Goal: Book appointment/travel/reservation

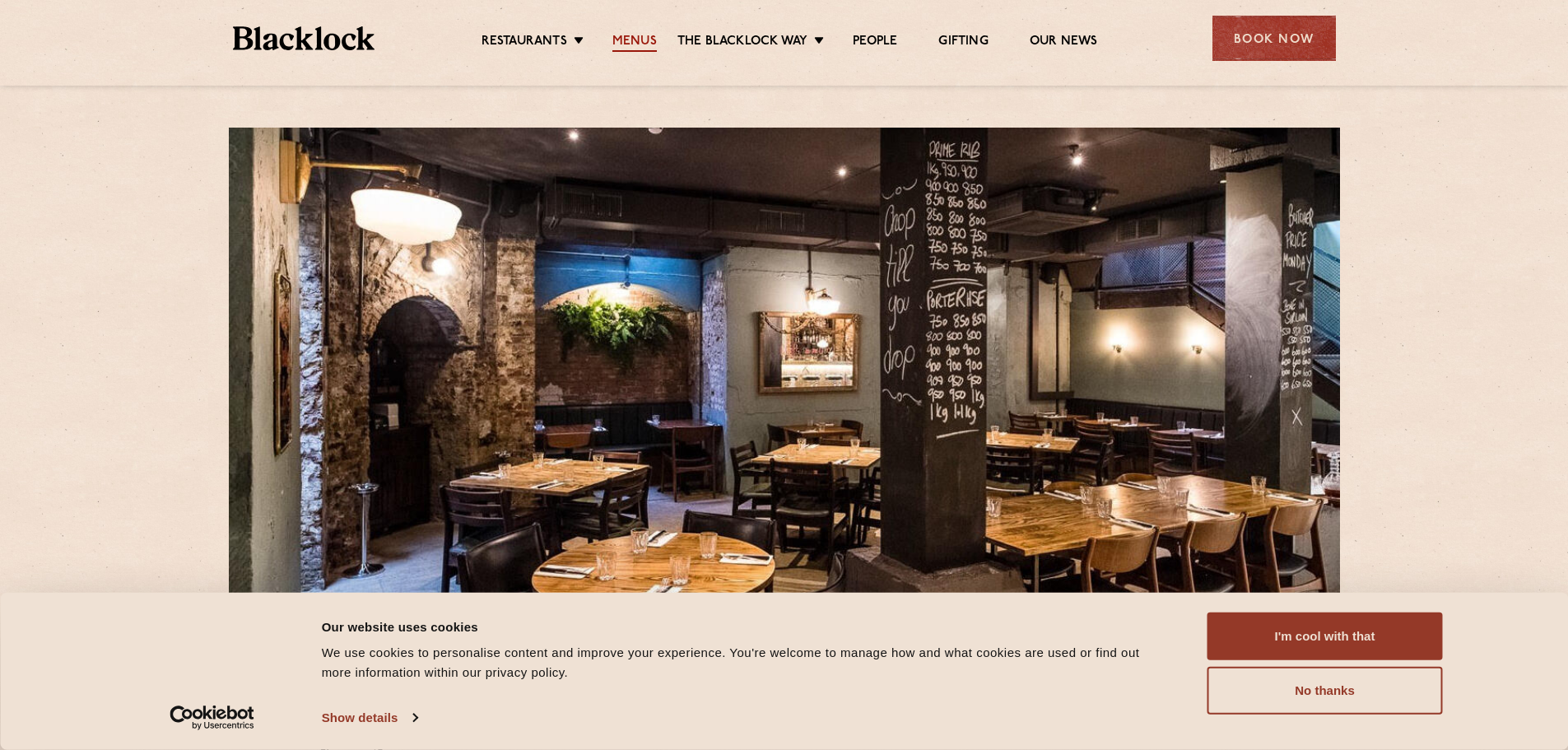
click at [625, 40] on link "Menus" at bounding box center [635, 42] width 44 height 18
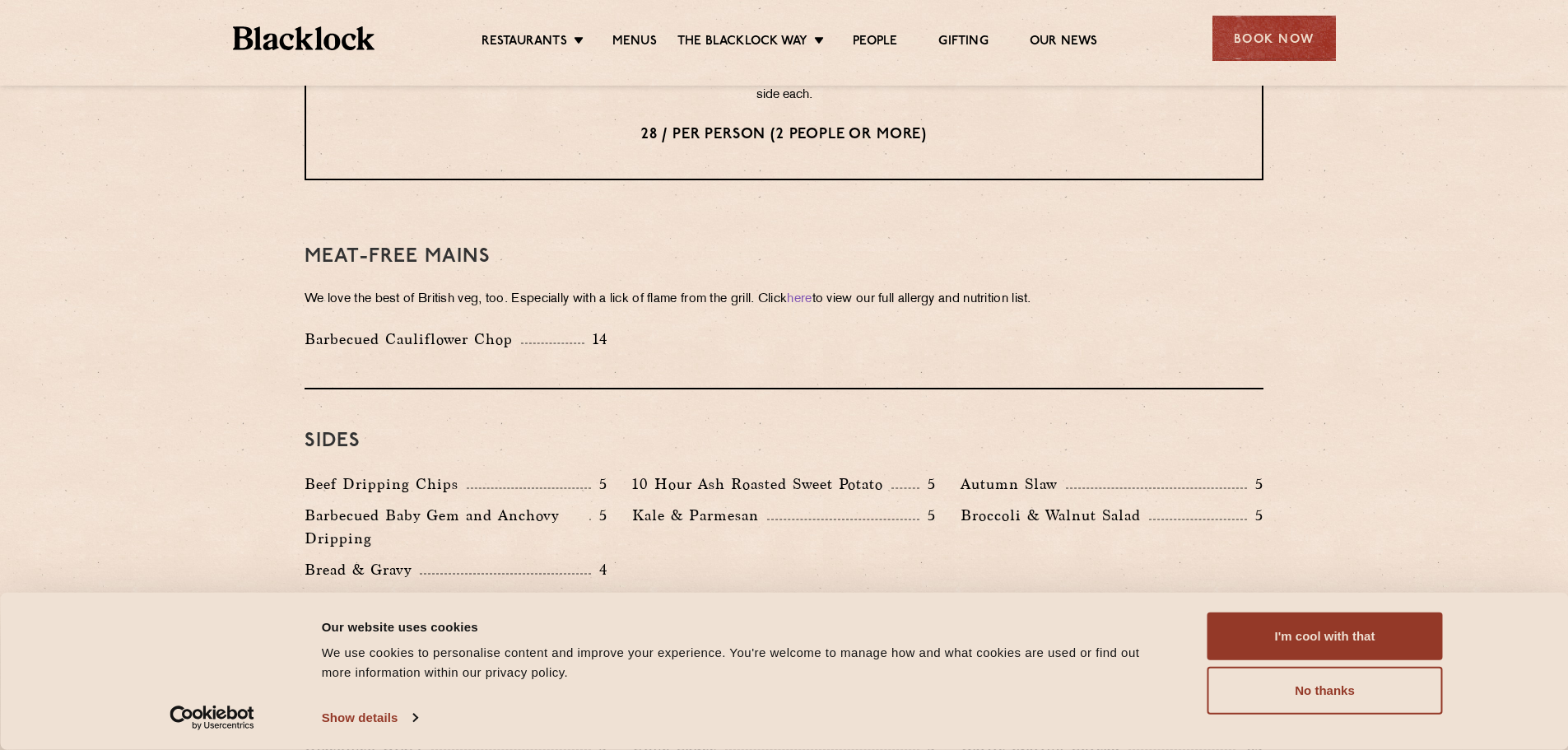
scroll to position [1814, 0]
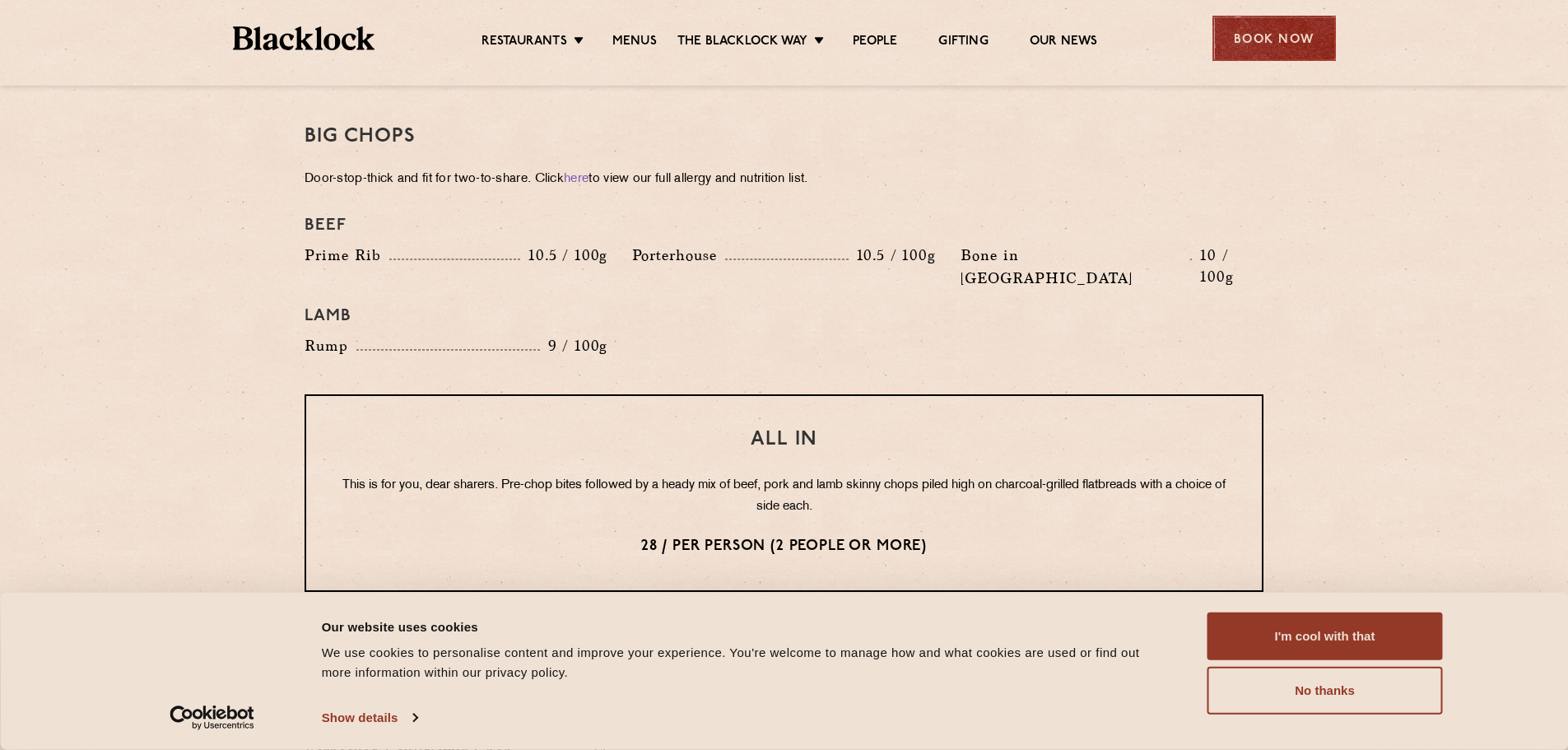
click at [1301, 50] on div "Book Now" at bounding box center [1274, 38] width 124 height 45
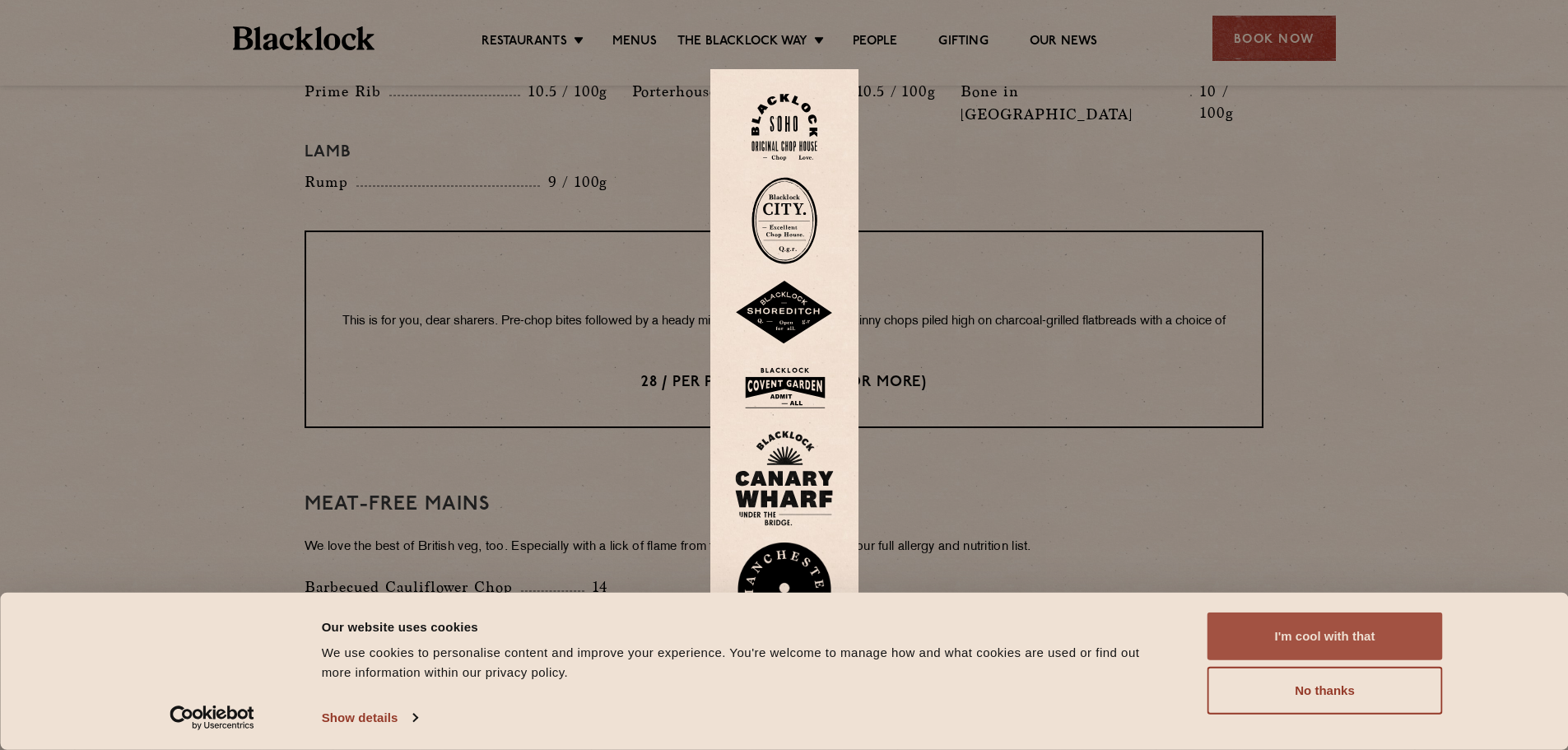
scroll to position [1978, 0]
click at [1269, 632] on button "I'm cool with that" at bounding box center [1325, 637] width 236 height 48
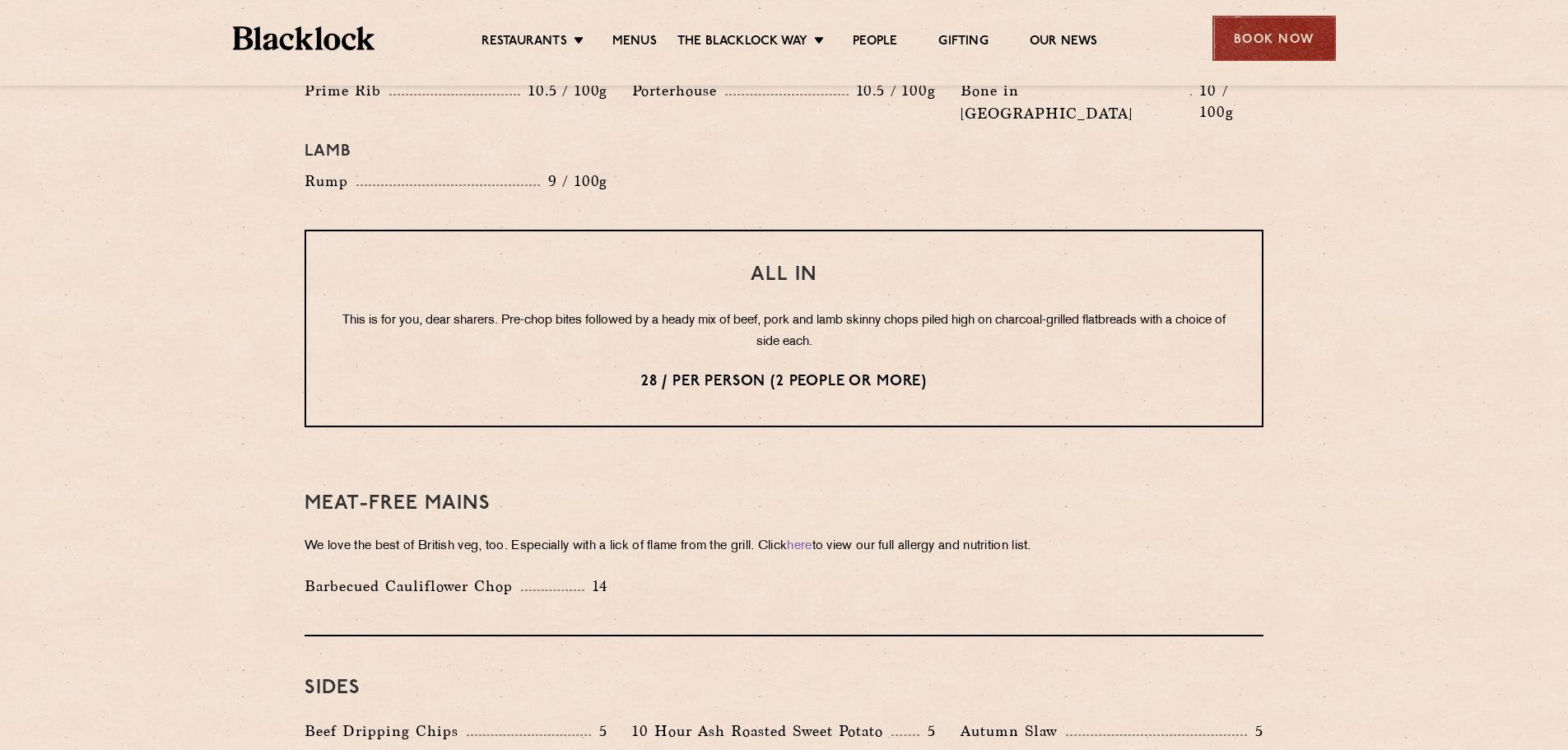
click at [1251, 56] on div "Book Now" at bounding box center [1274, 38] width 124 height 45
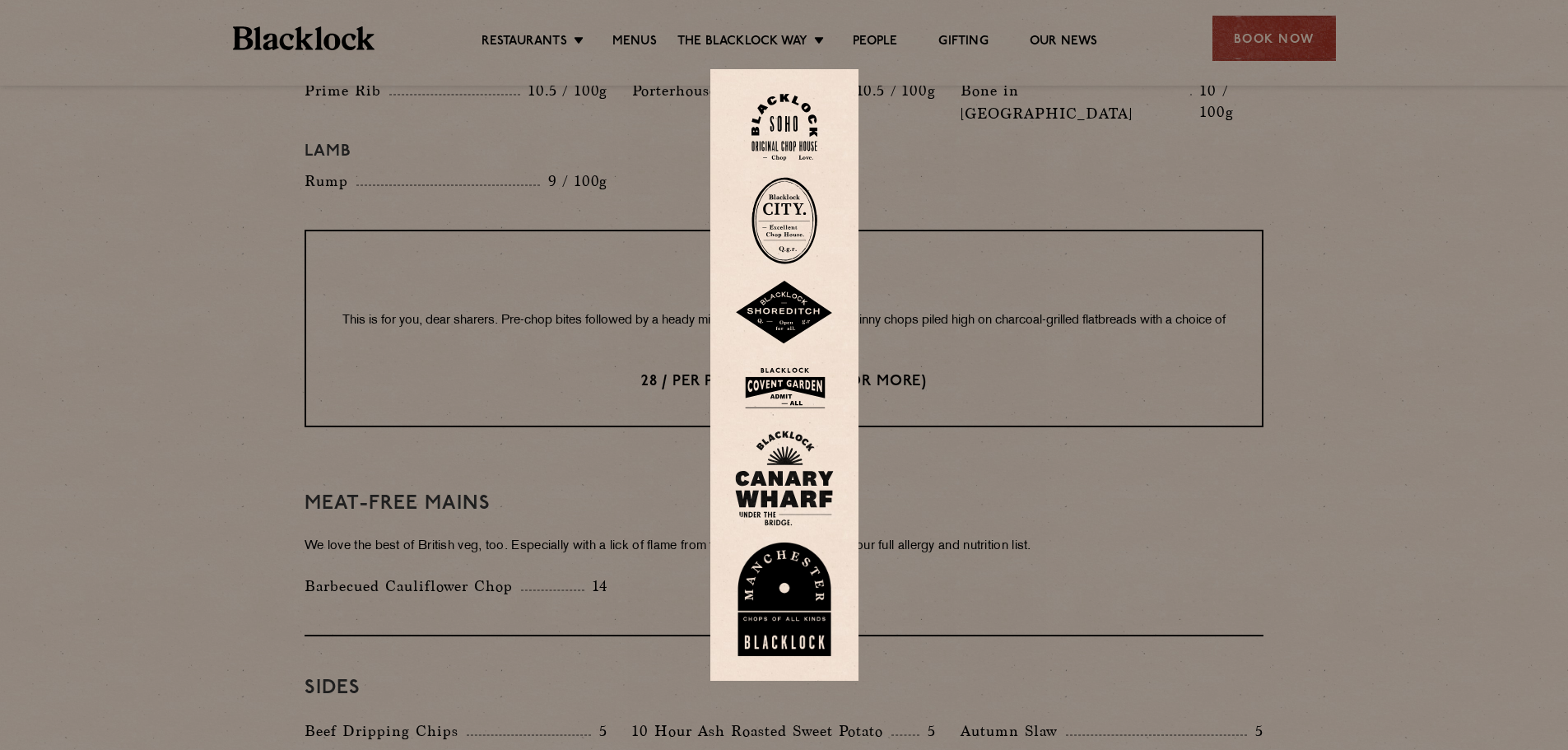
click at [801, 245] on img at bounding box center [784, 220] width 66 height 87
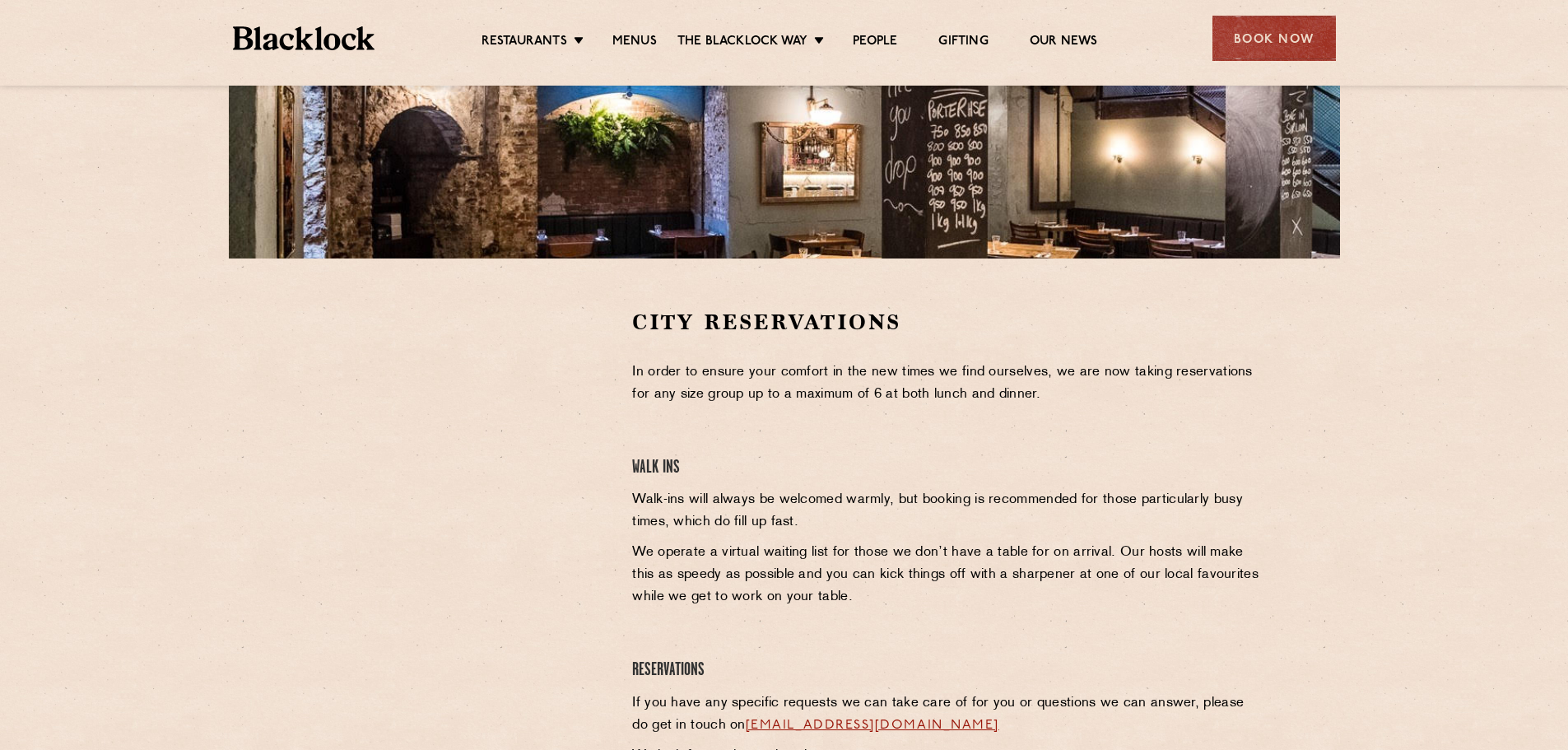
scroll to position [247, 0]
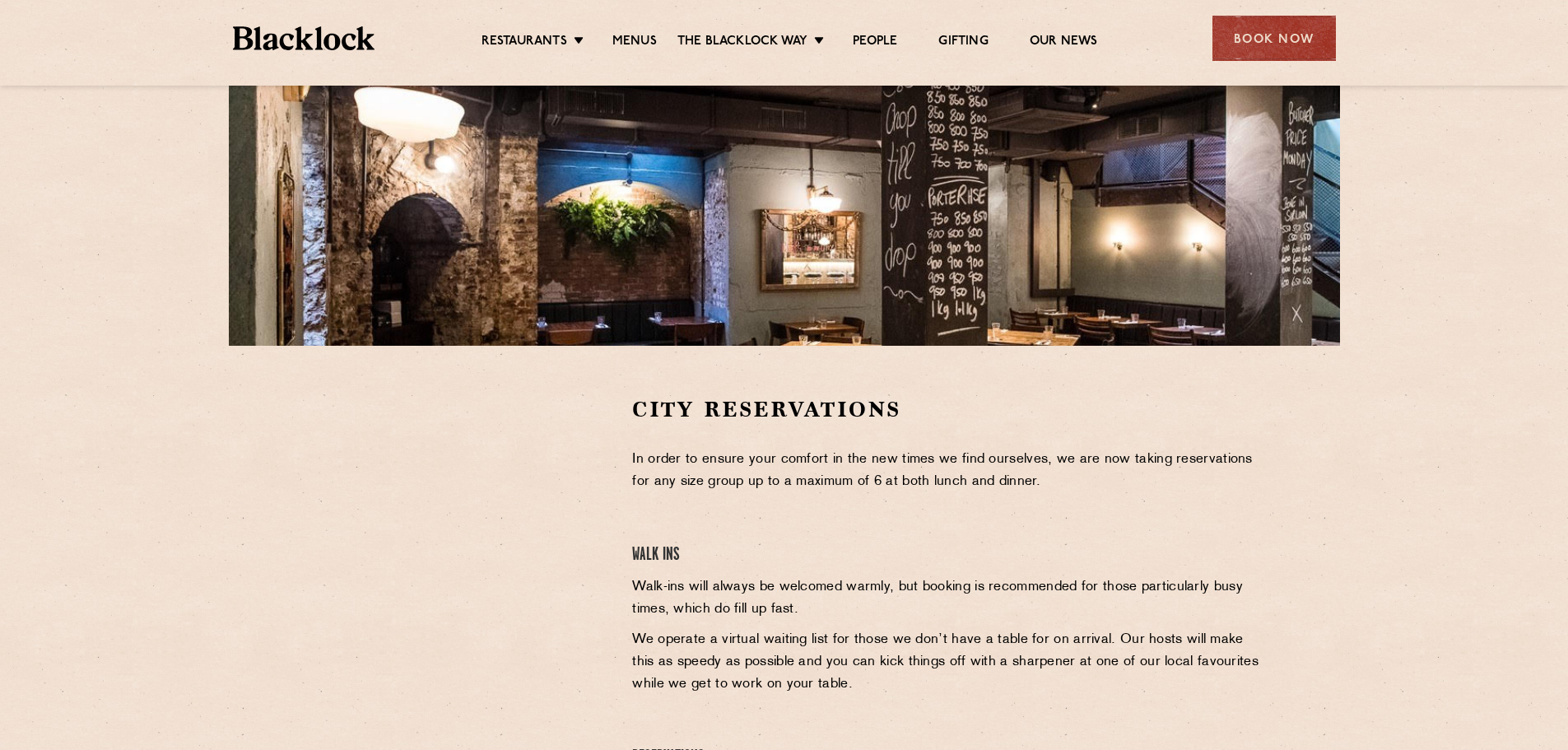
click at [1452, 211] on div "City Reservations In order to ensure your comfort in the new times we find ours…" at bounding box center [784, 348] width 1568 height 1190
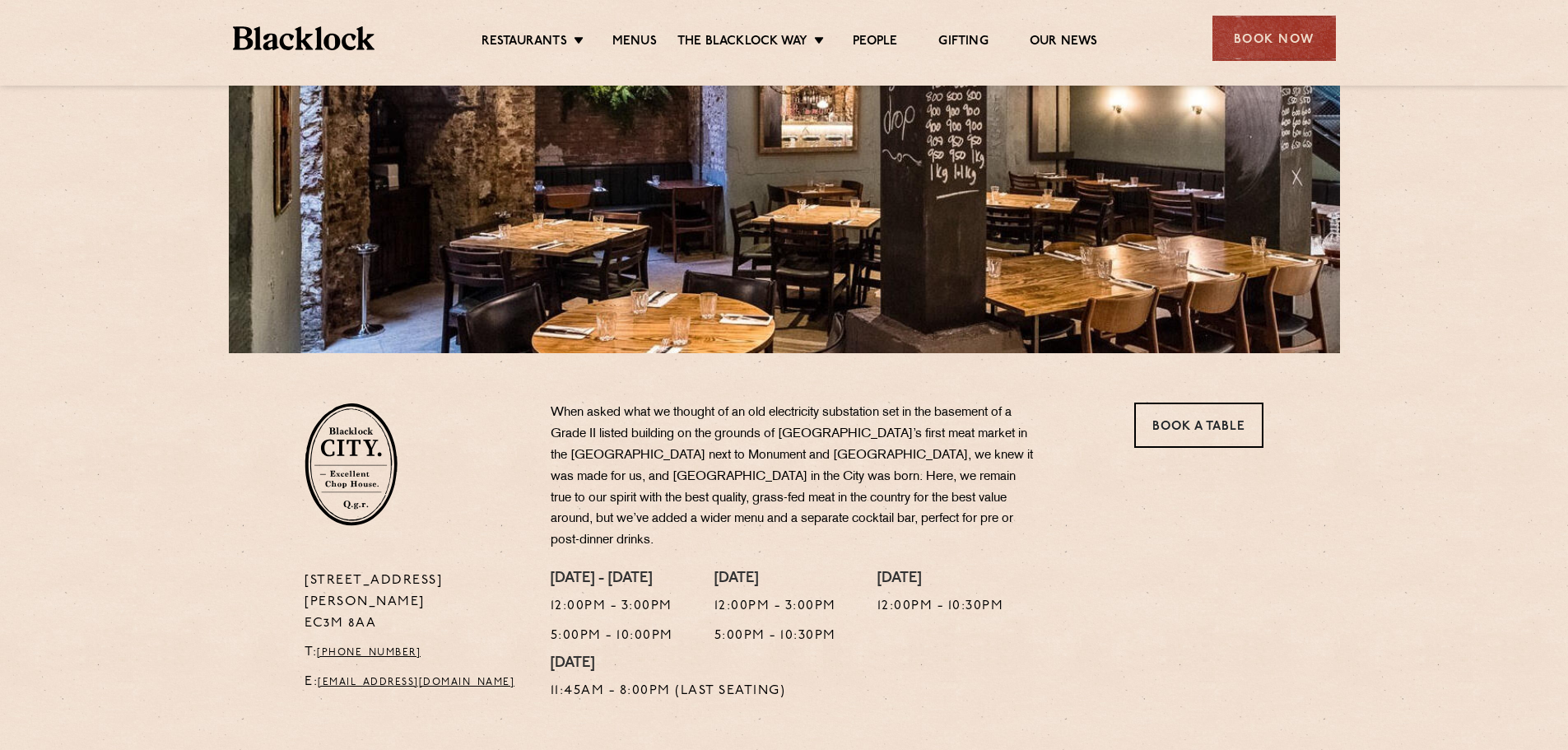
scroll to position [247, 0]
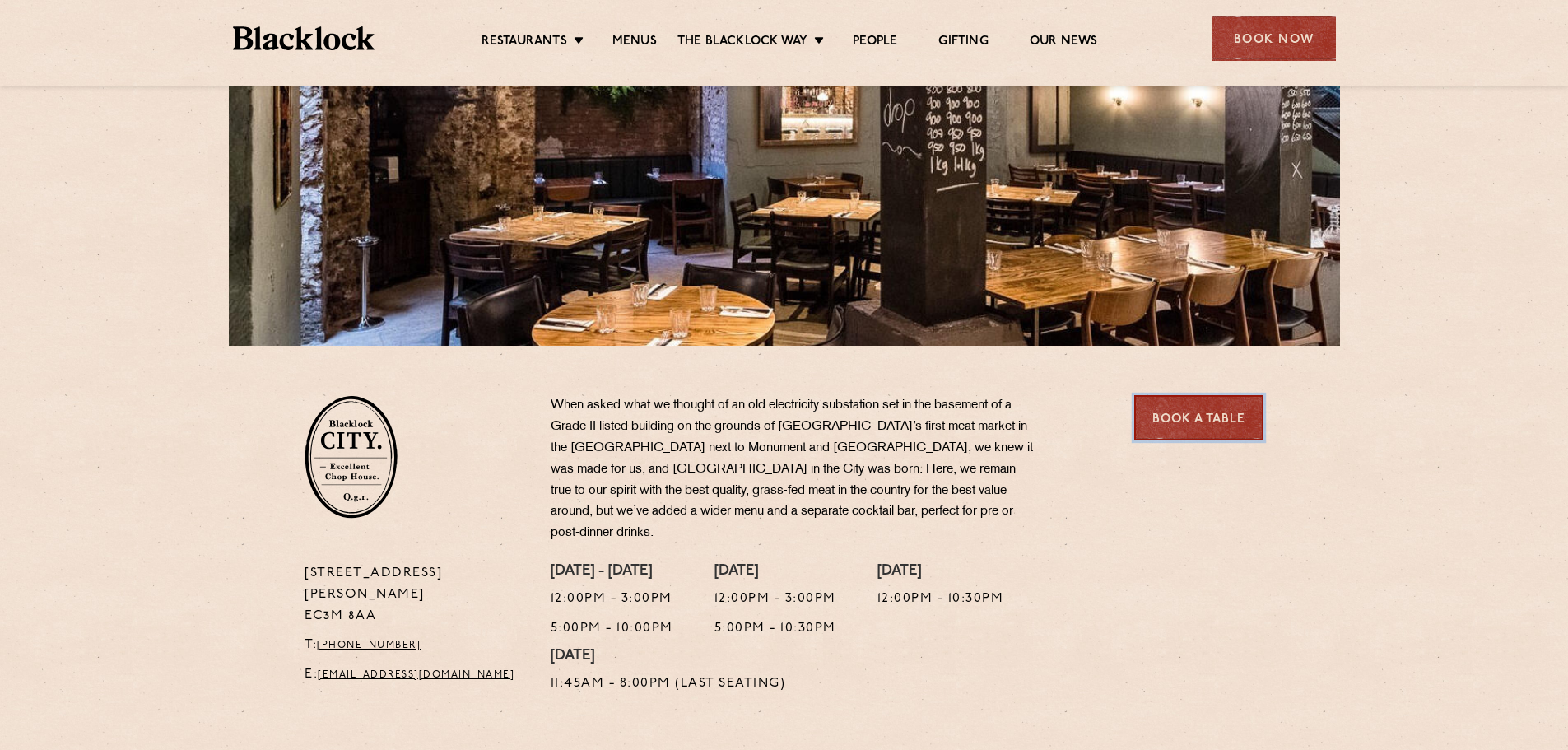
click at [1205, 417] on link "Book a Table" at bounding box center [1200, 418] width 130 height 45
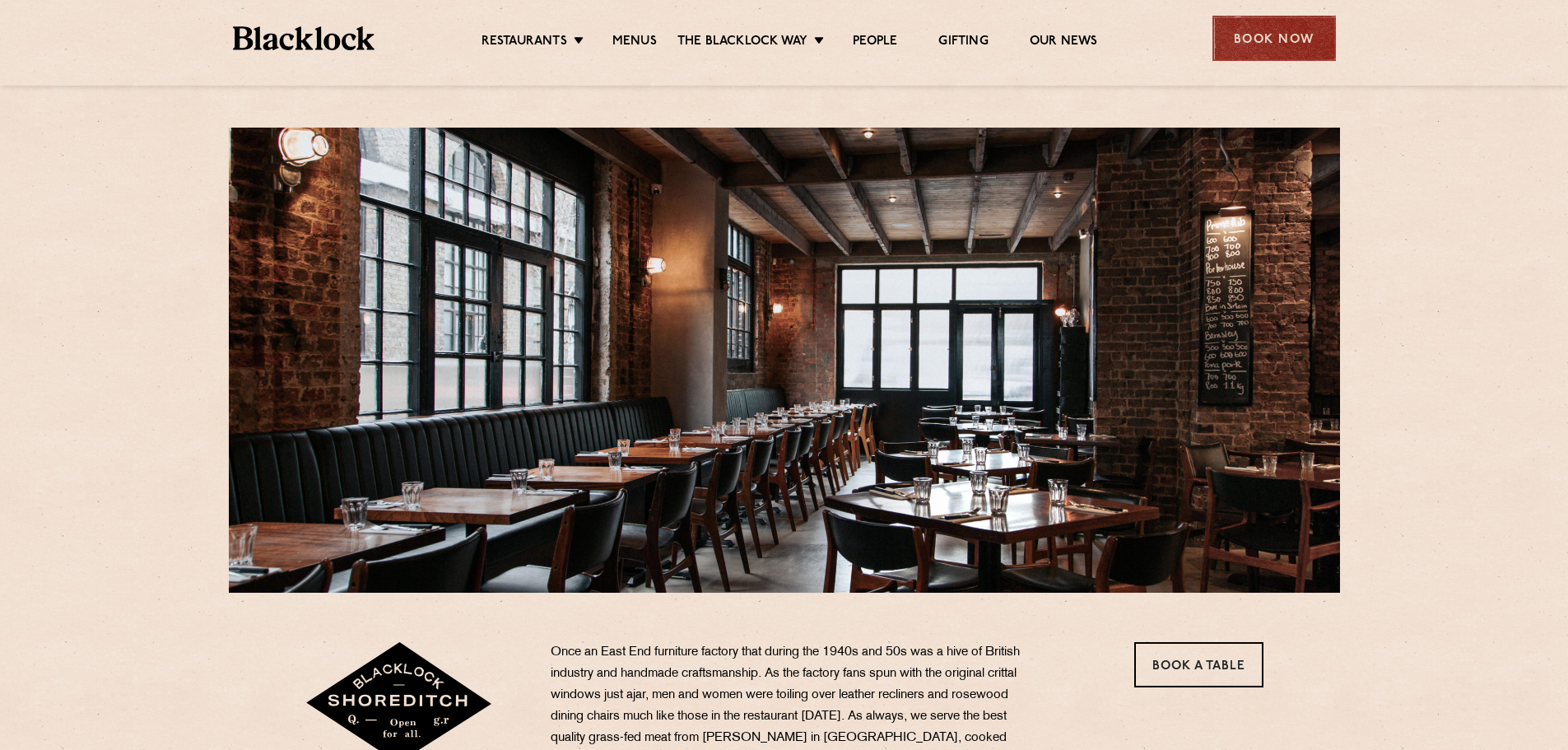
click at [1299, 39] on div "Book Now" at bounding box center [1274, 38] width 124 height 45
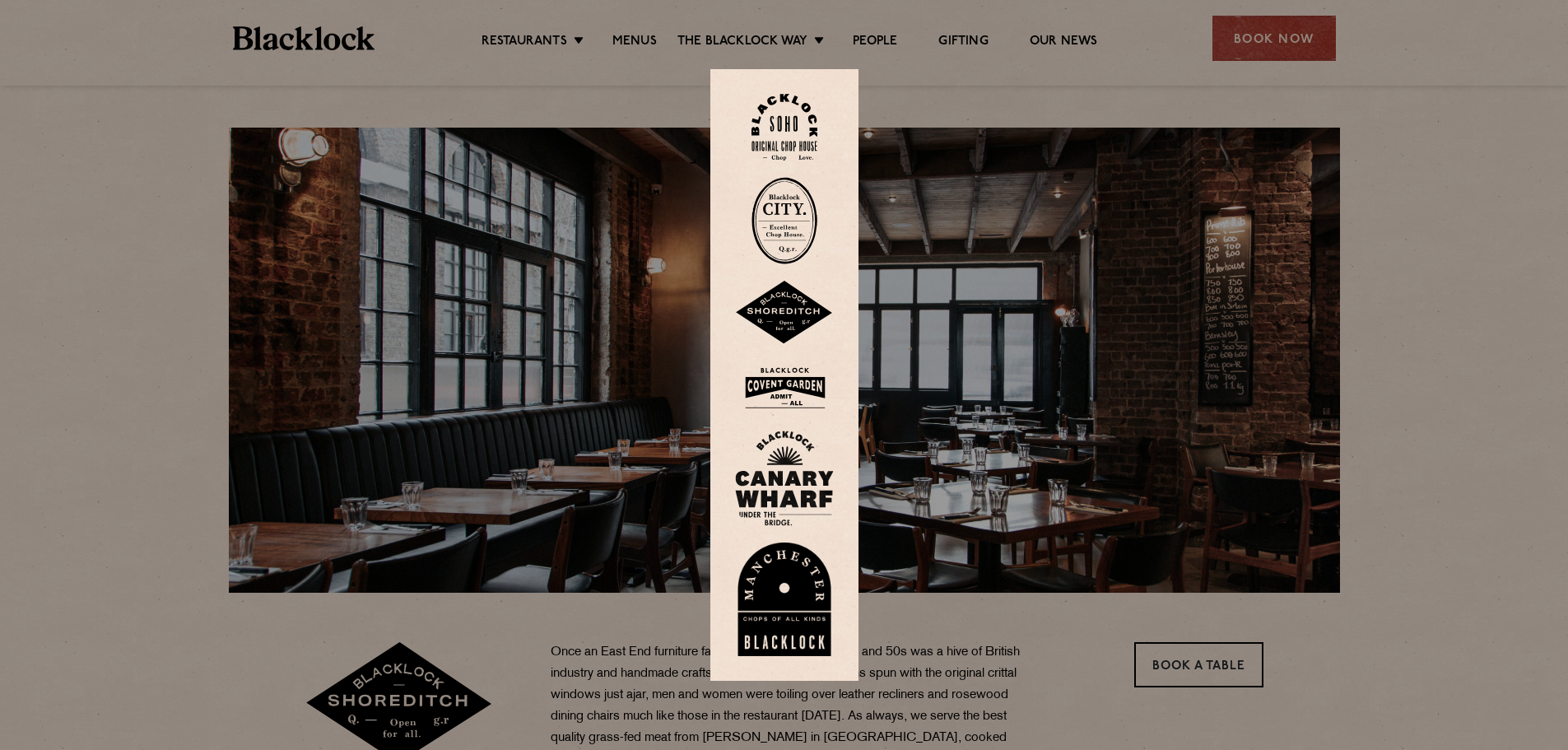
click at [797, 327] on img at bounding box center [784, 313] width 99 height 64
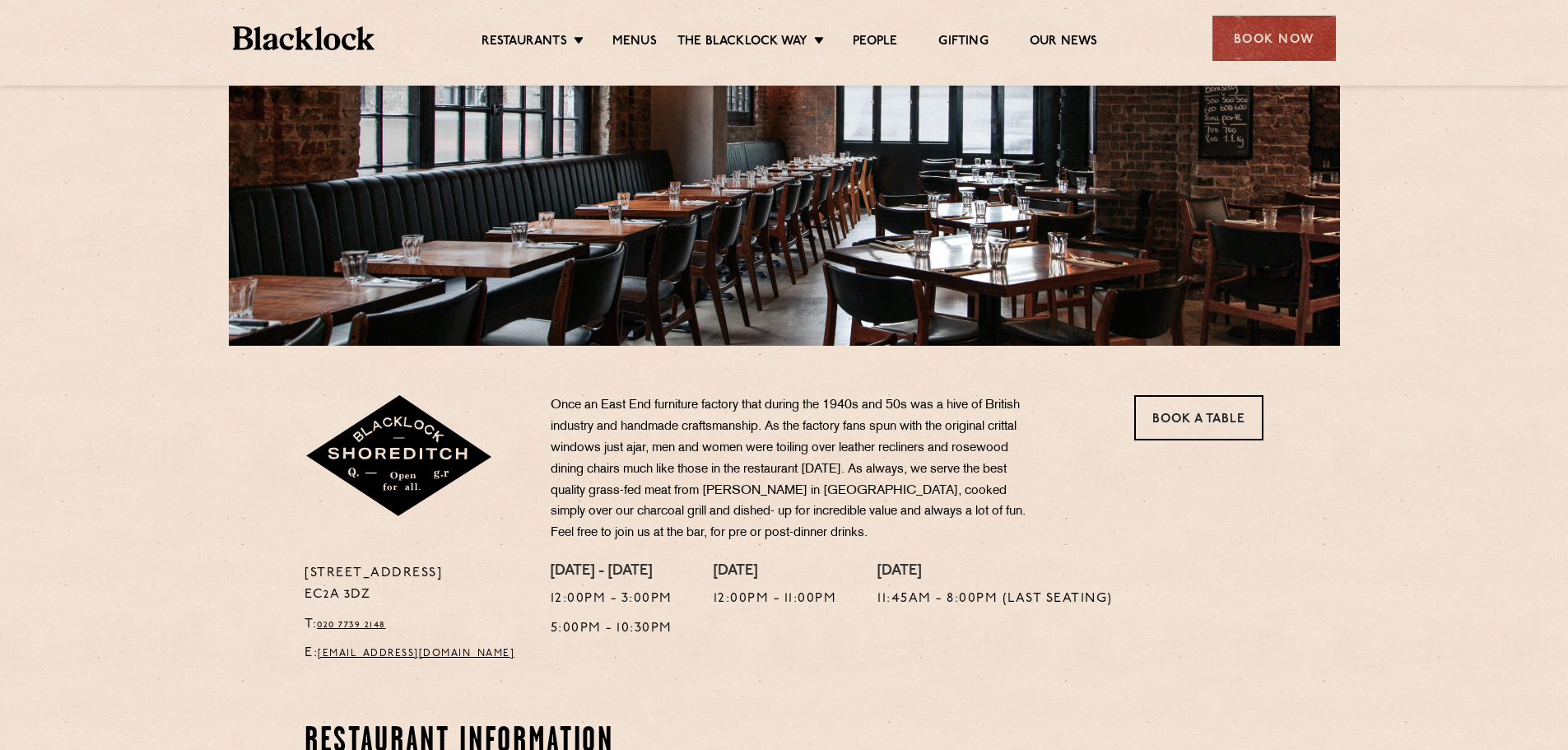
scroll to position [577, 0]
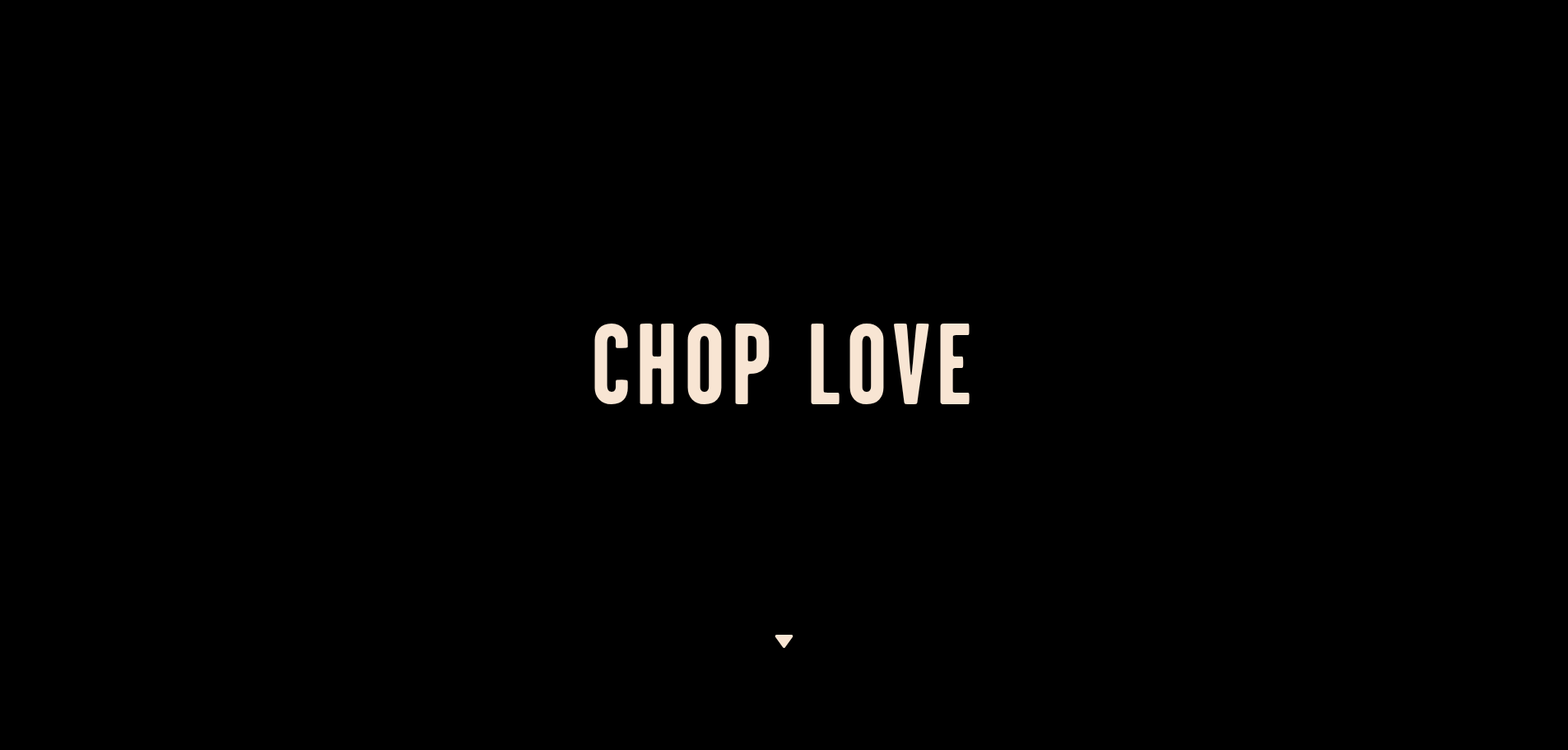
click at [791, 647] on img at bounding box center [784, 641] width 21 height 13
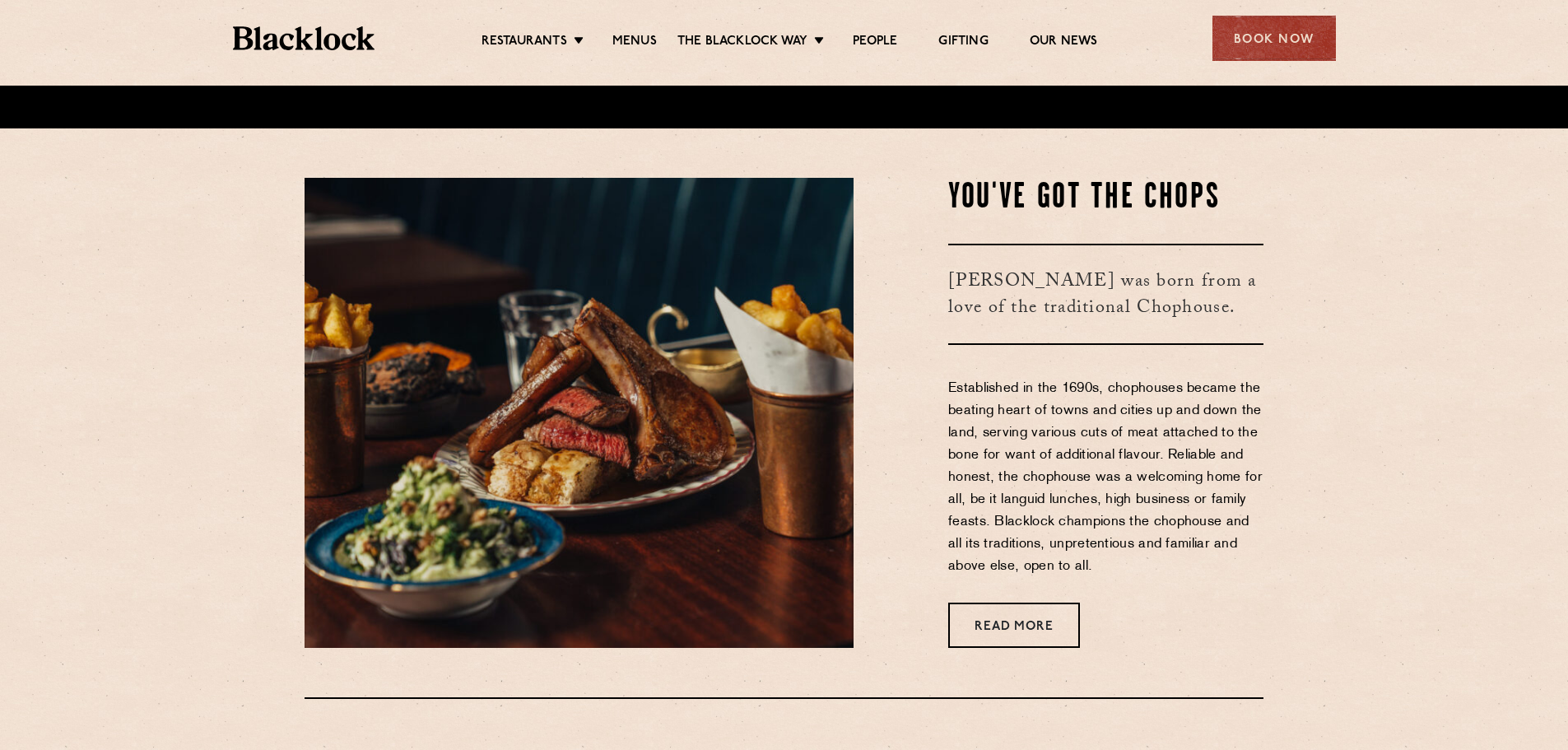
scroll to position [664, 0]
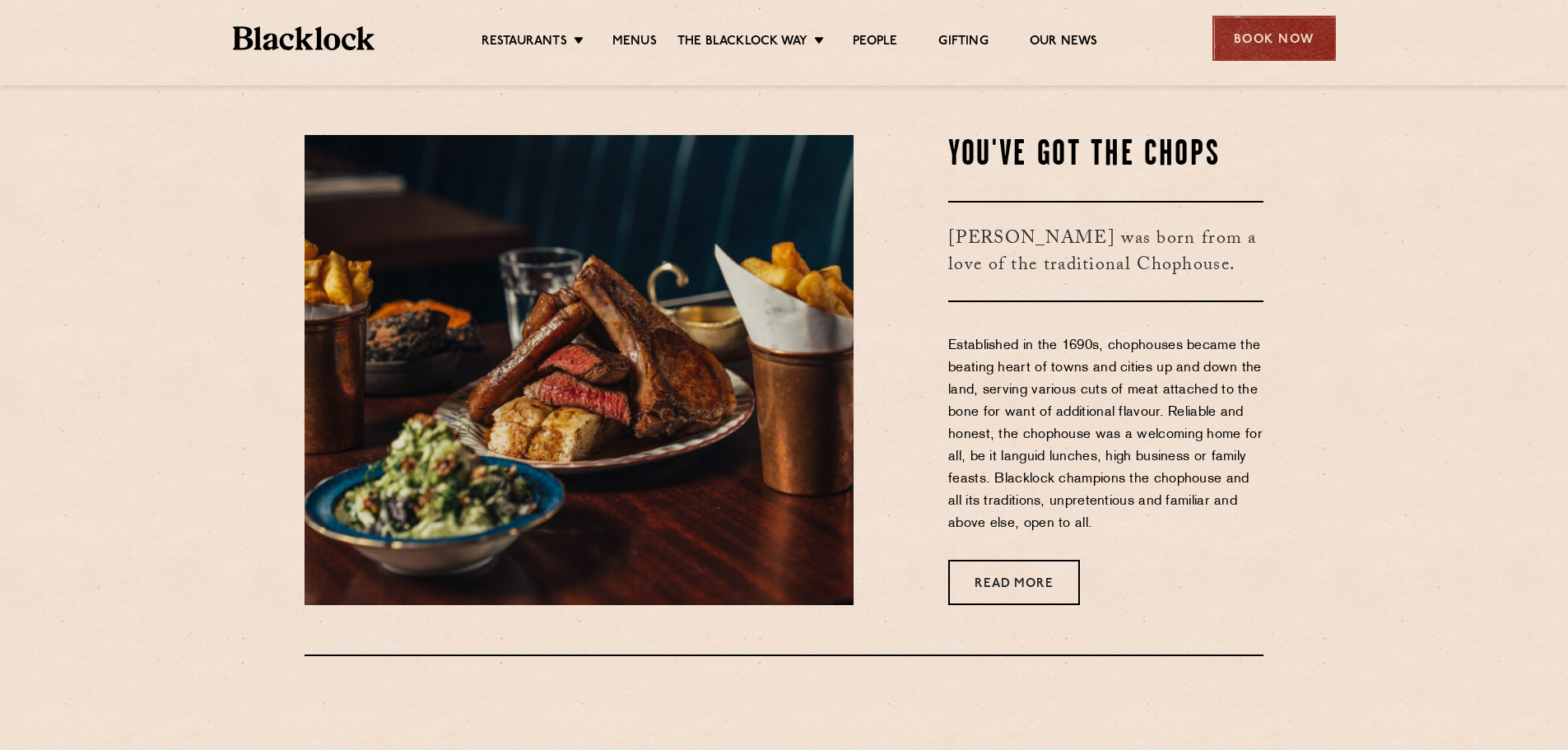
click at [1244, 34] on div "Book Now" at bounding box center [1274, 38] width 124 height 45
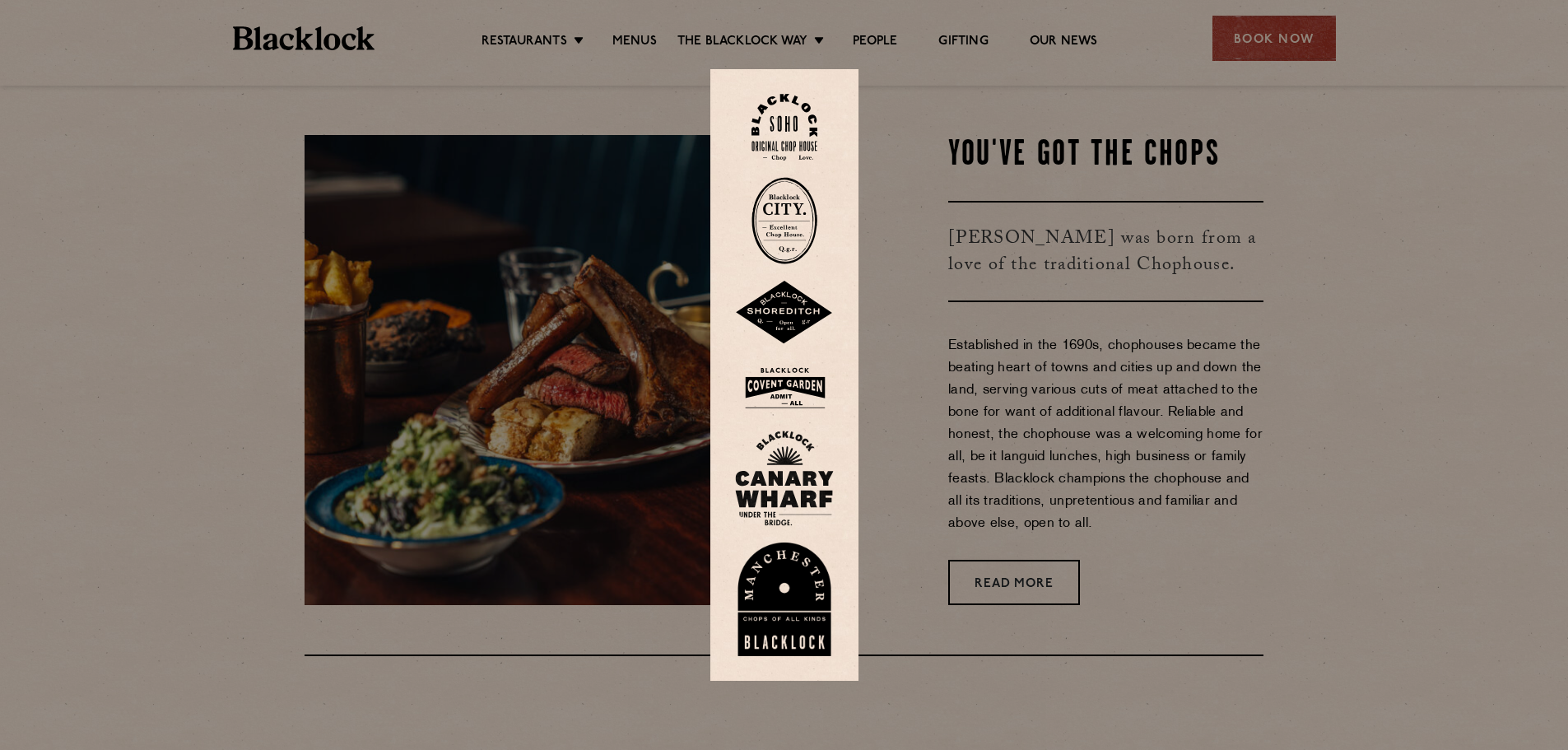
click at [791, 298] on img at bounding box center [784, 313] width 99 height 64
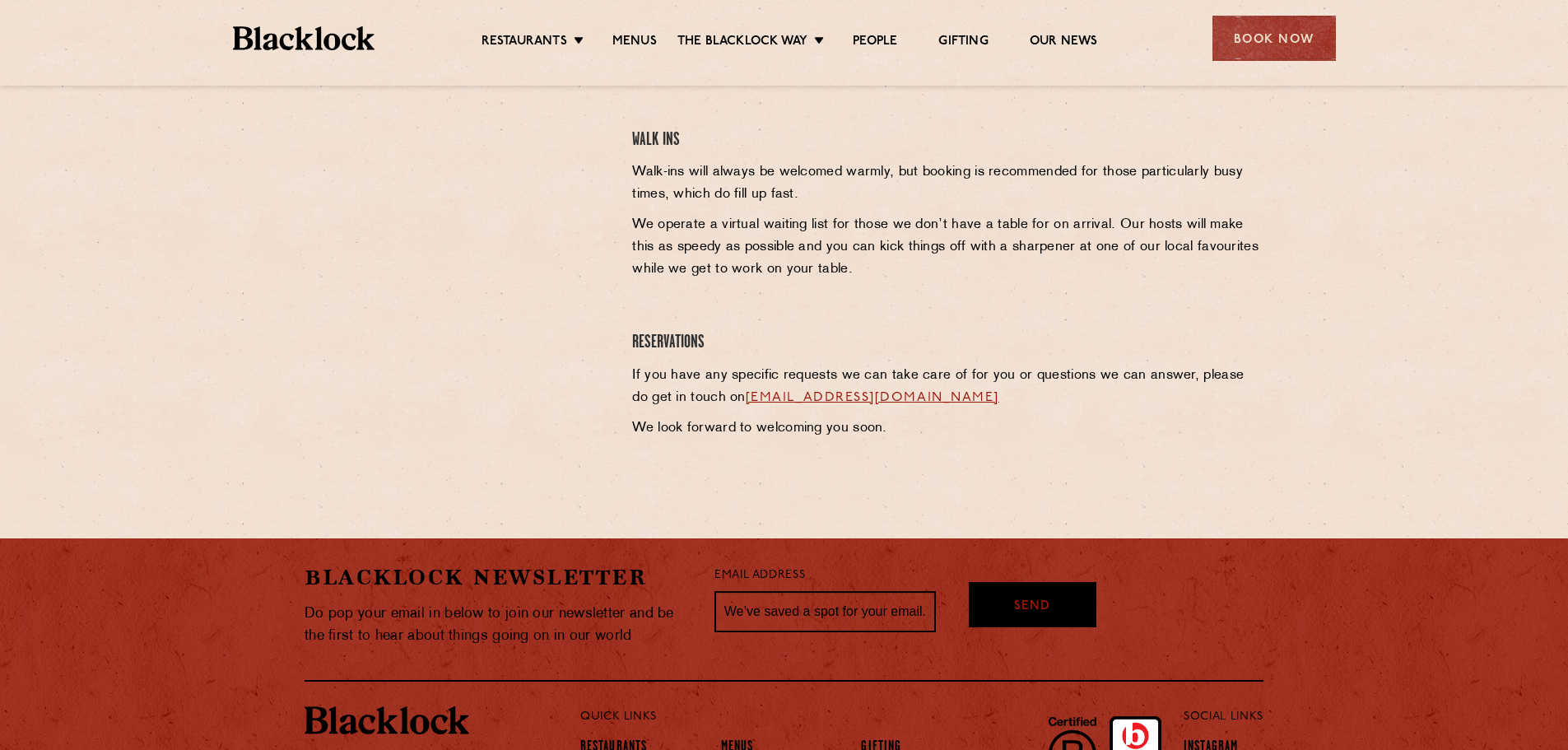
scroll to position [808, 0]
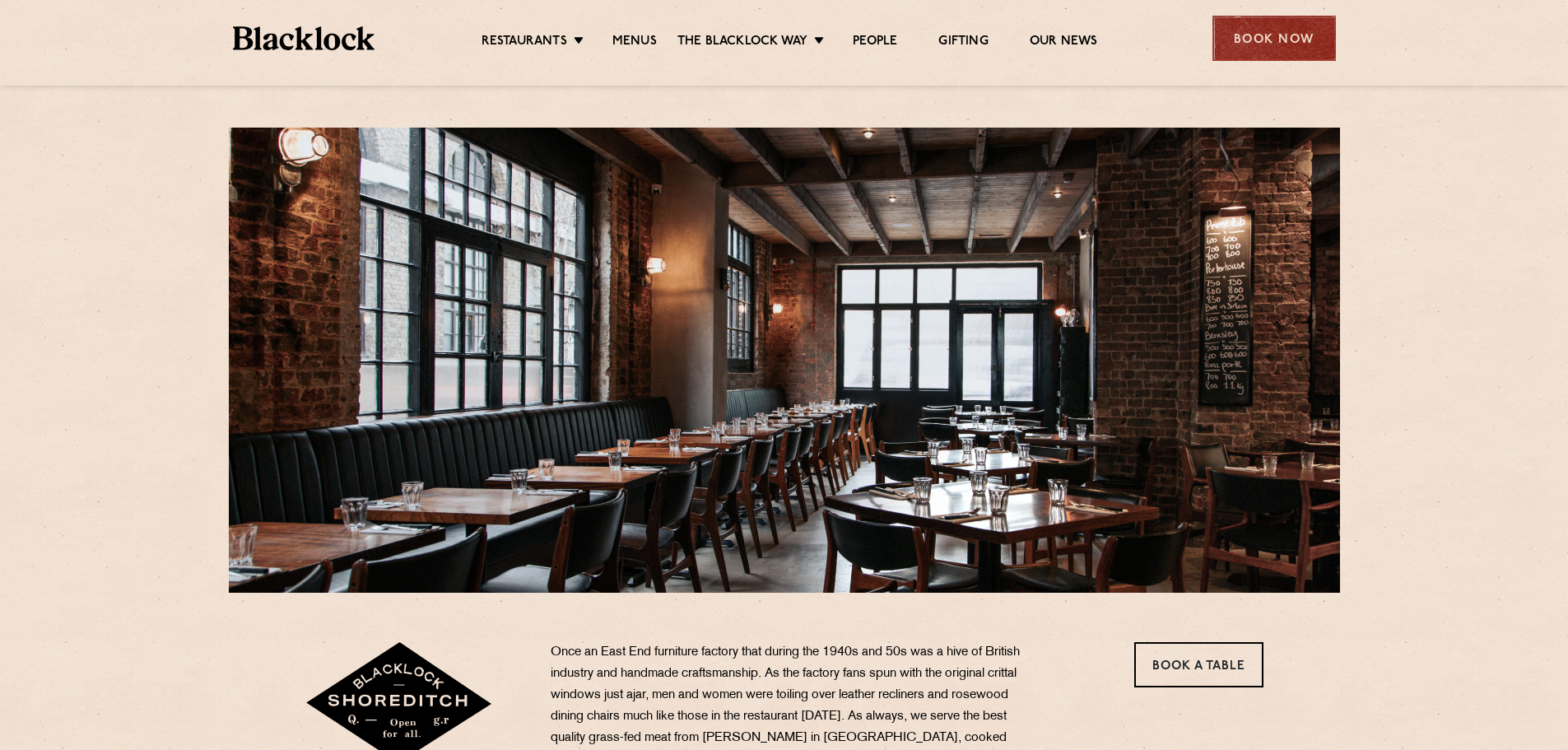
click at [1260, 52] on div "Book Now" at bounding box center [1274, 38] width 124 height 45
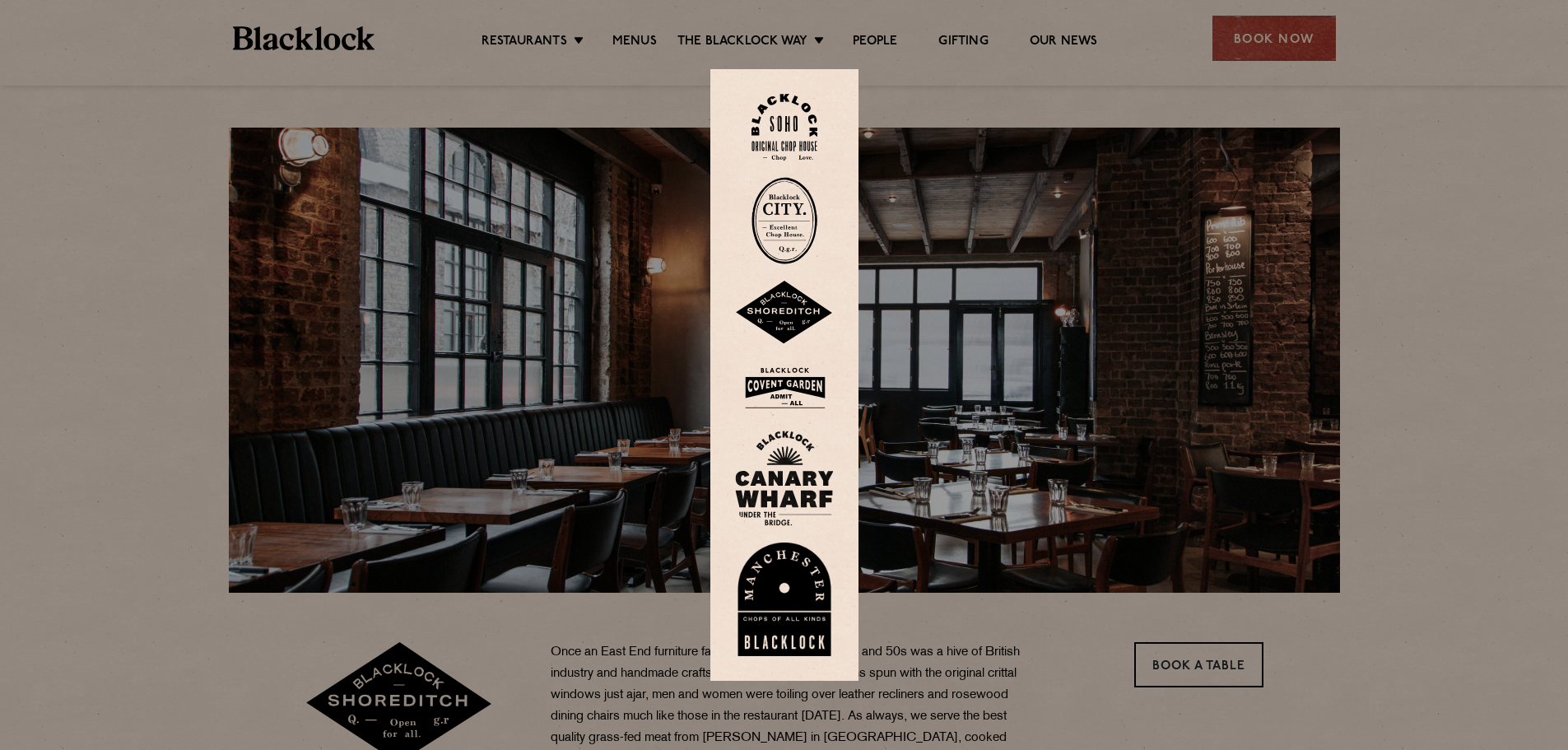
click at [781, 306] on img at bounding box center [784, 313] width 99 height 64
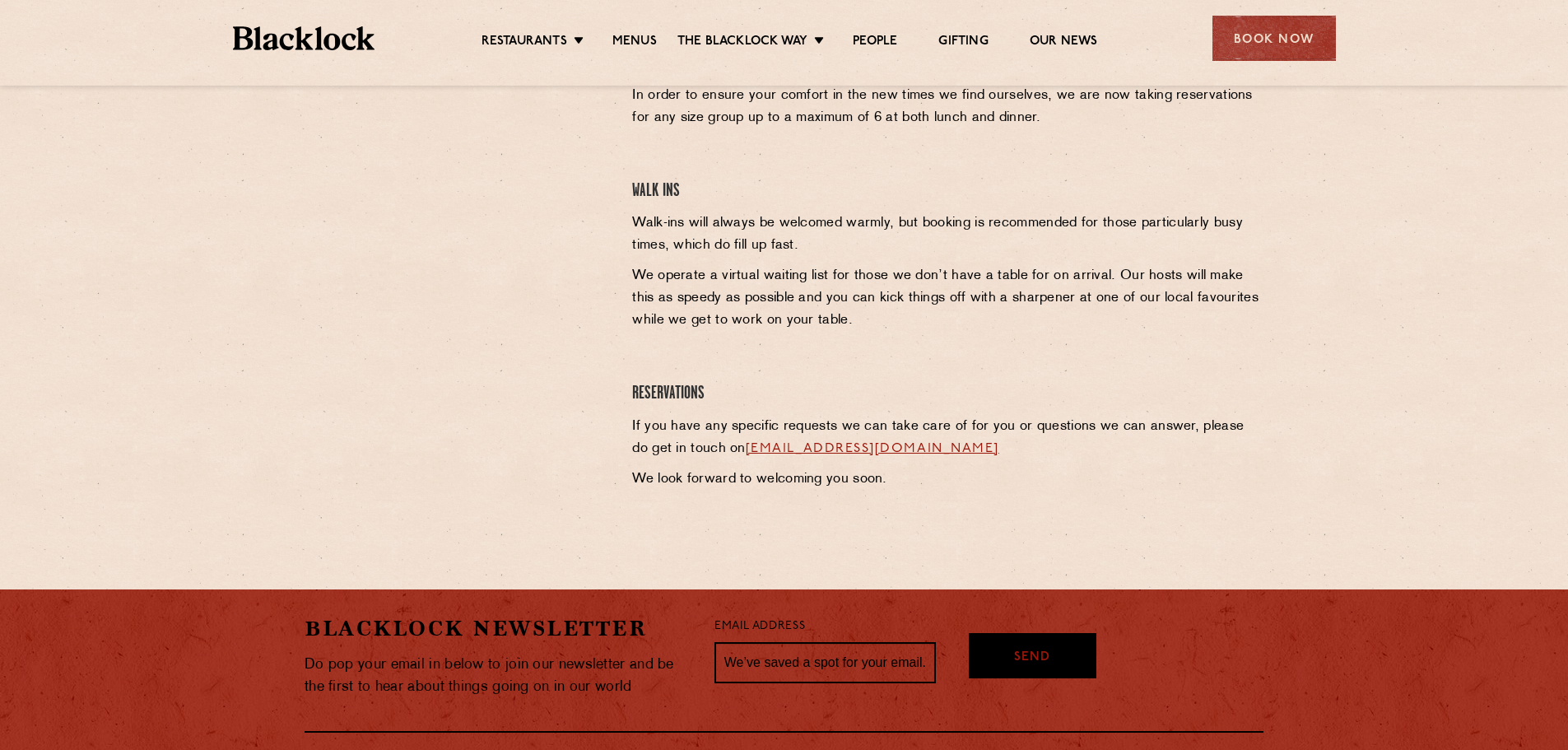
scroll to position [659, 0]
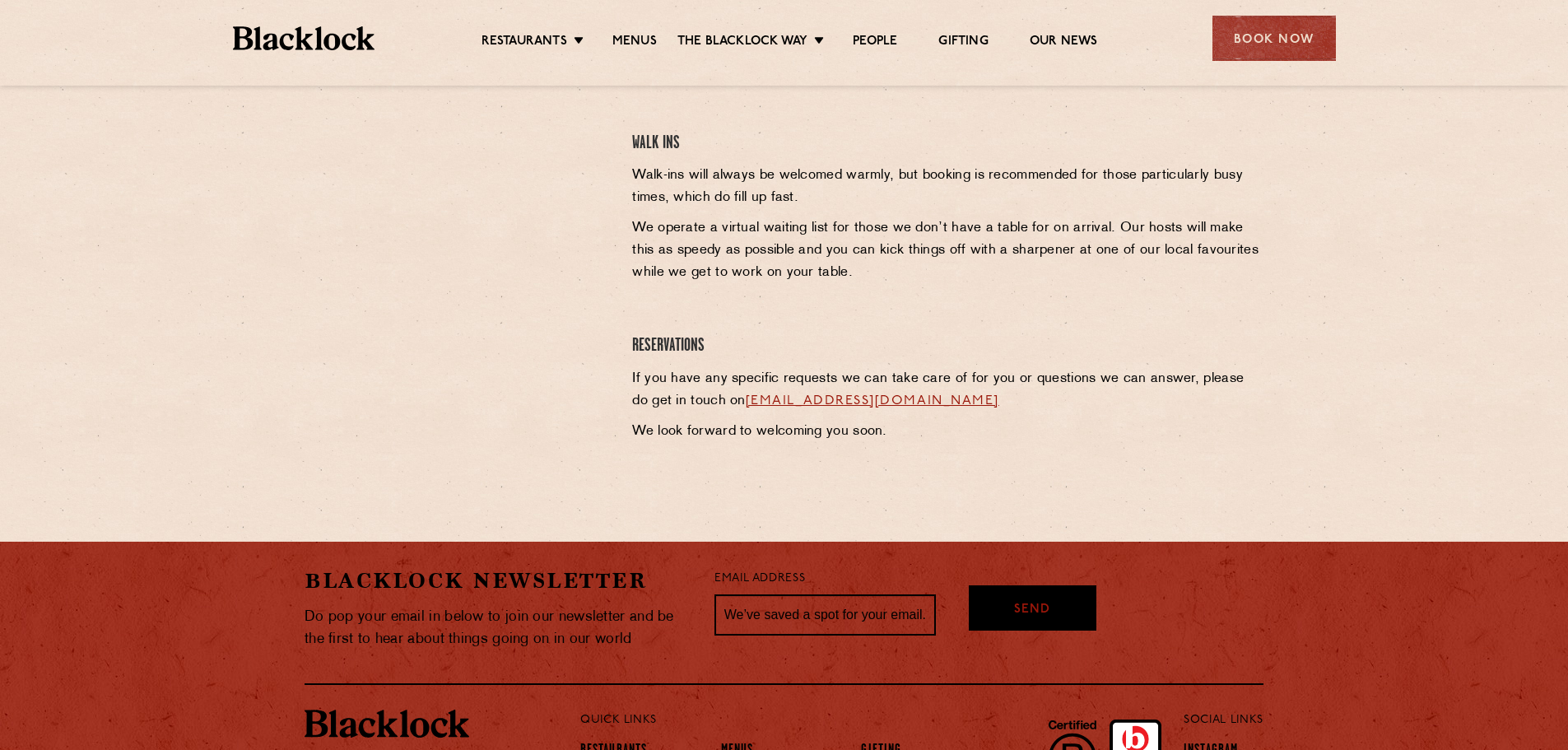
click at [850, 401] on link "[EMAIL_ADDRESS][DOMAIN_NAME]" at bounding box center [872, 400] width 253 height 13
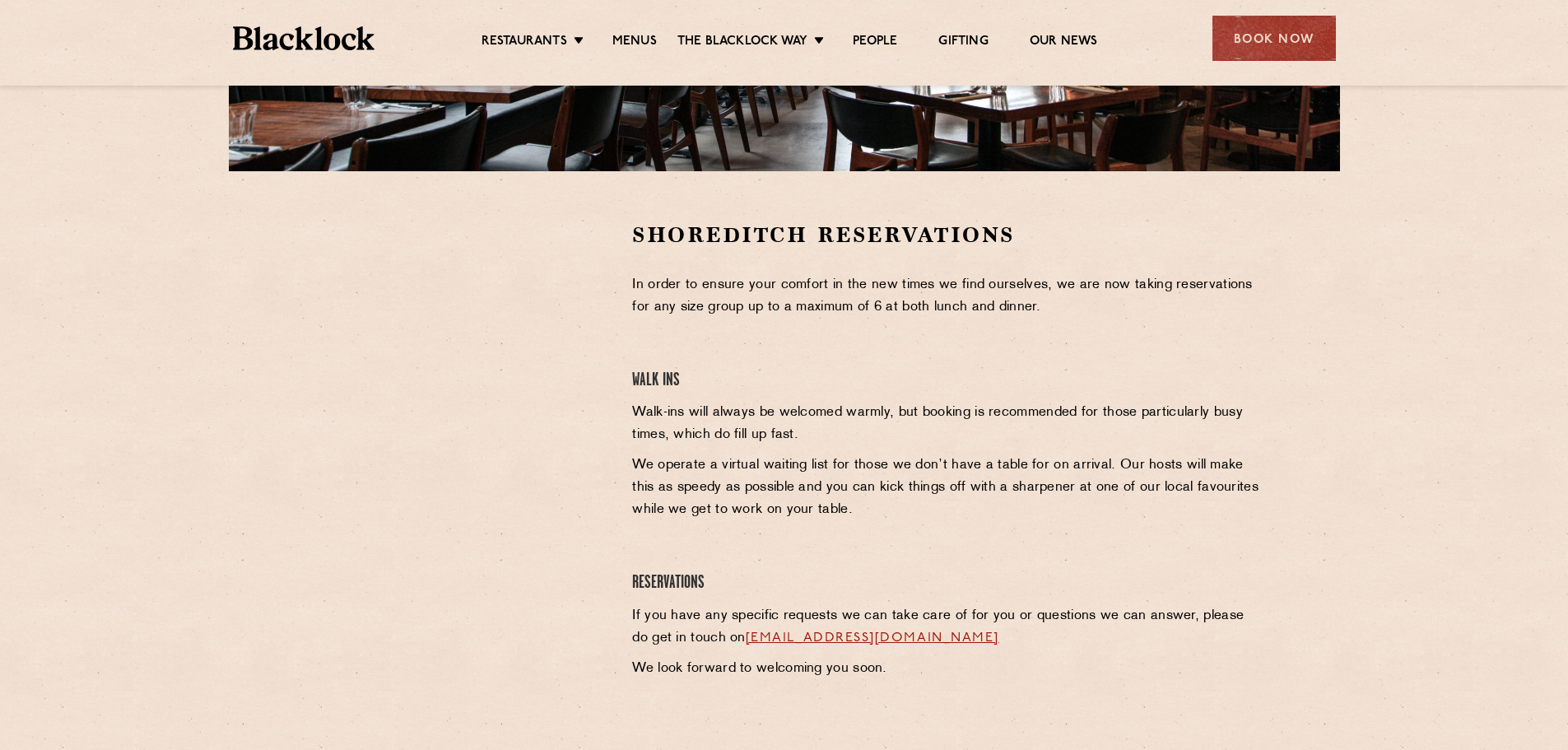
scroll to position [412, 0]
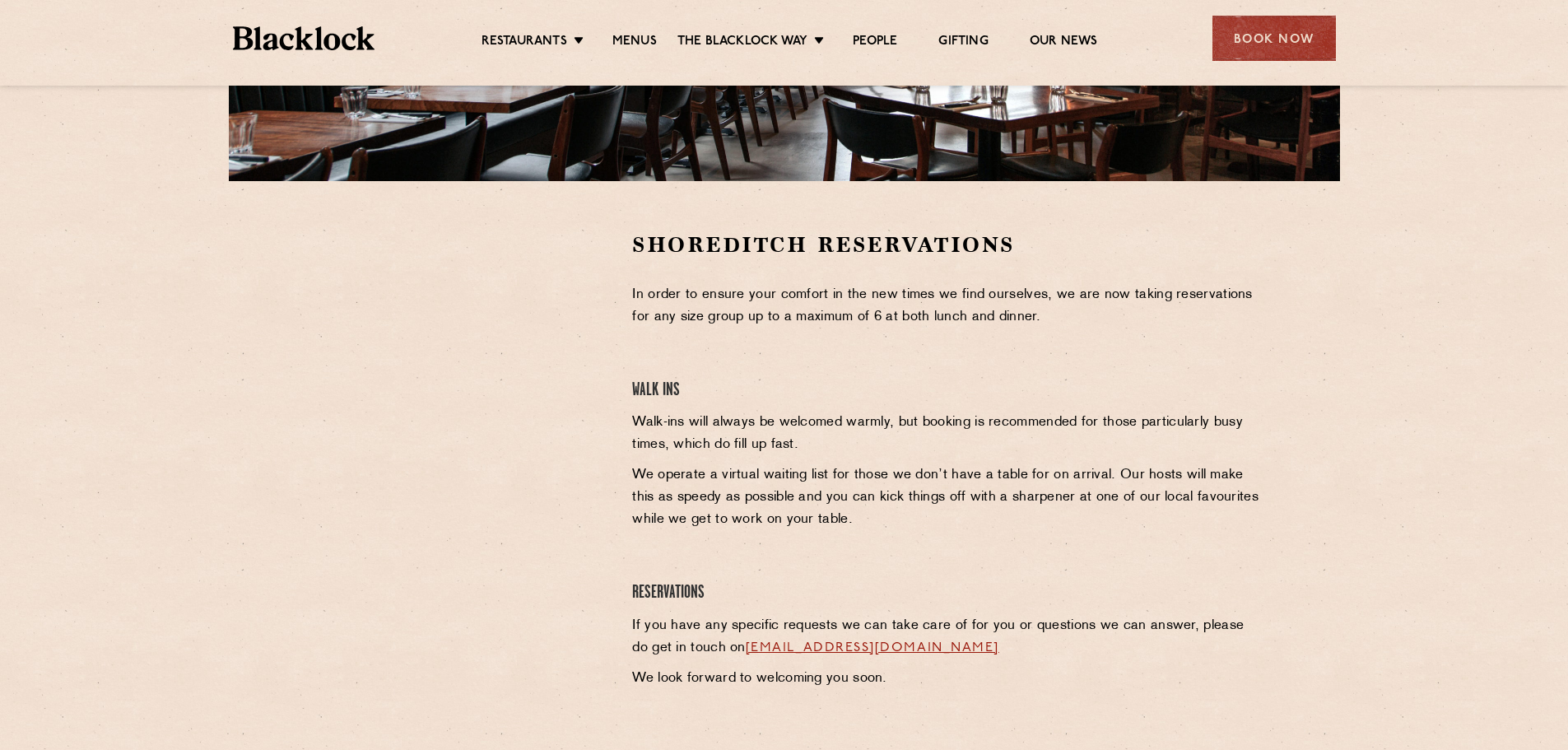
click at [827, 648] on link "[EMAIL_ADDRESS][DOMAIN_NAME]" at bounding box center [872, 648] width 253 height 13
drag, startPoint x: 969, startPoint y: 650, endPoint x: 732, endPoint y: 647, distance: 237.0
click at [732, 647] on p "If you have any specific requests we can take care of for you or questions we c…" at bounding box center [948, 637] width 632 height 44
copy link "[EMAIL_ADDRESS][DOMAIN_NAME]"
